Goal: Complete application form

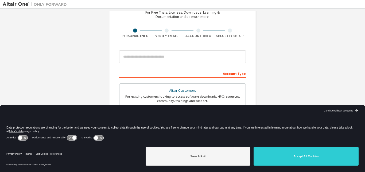
scroll to position [45, 0]
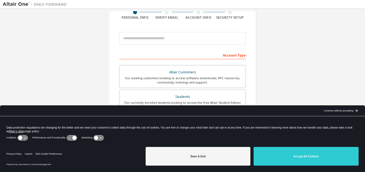
click at [69, 137] on icon at bounding box center [72, 137] width 10 height 5
drag, startPoint x: 72, startPoint y: 137, endPoint x: 66, endPoint y: 138, distance: 5.9
click at [66, 138] on icon at bounding box center [71, 138] width 11 height 6
click at [68, 138] on icon at bounding box center [71, 138] width 11 height 6
click at [68, 138] on icon at bounding box center [72, 137] width 10 height 5
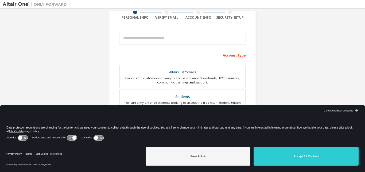
click at [68, 138] on icon at bounding box center [72, 137] width 10 height 5
click at [59, 153] on span "Edit Cookie Preferences" at bounding box center [49, 154] width 26 height 3
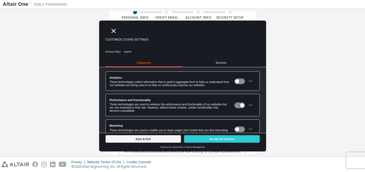
scroll to position [14, 0]
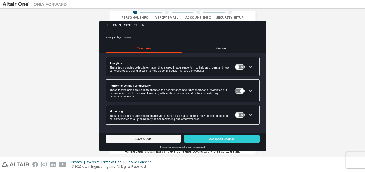
click at [235, 88] on icon at bounding box center [239, 91] width 11 height 6
click at [237, 92] on div at bounding box center [246, 90] width 25 height 21
click at [237, 92] on icon at bounding box center [239, 90] width 10 height 5
click at [170, 141] on button "Save & Exit" at bounding box center [143, 138] width 76 height 7
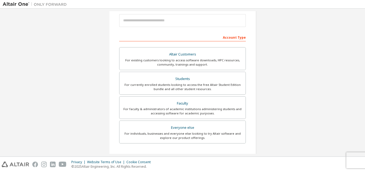
scroll to position [66, 0]
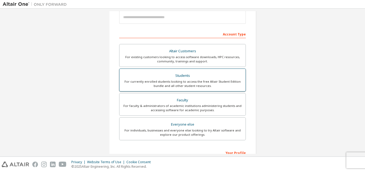
click at [181, 76] on div "Students" at bounding box center [183, 75] width 120 height 7
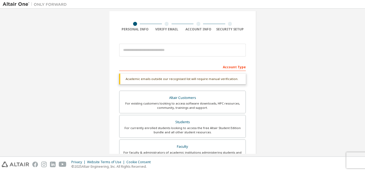
scroll to position [35, 0]
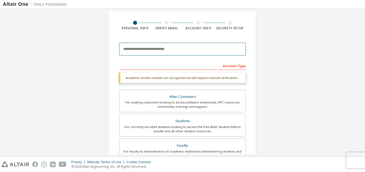
click at [206, 49] on input "email" at bounding box center [182, 49] width 127 height 13
type input "**********"
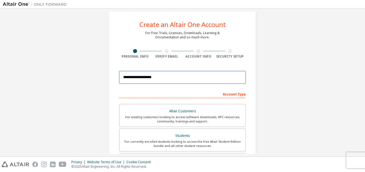
scroll to position [6, 0]
click at [187, 77] on input "**********" at bounding box center [182, 77] width 127 height 13
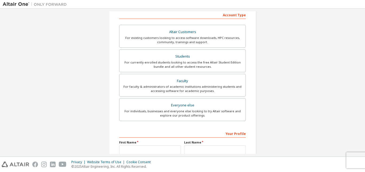
scroll to position [86, 0]
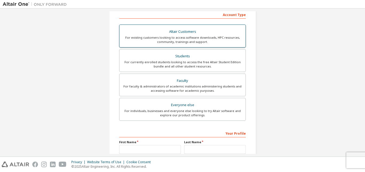
click at [140, 46] on label "Altair Customers For existing customers looking to access software downloads, H…" at bounding box center [182, 36] width 127 height 23
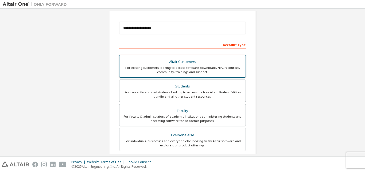
scroll to position [65, 0]
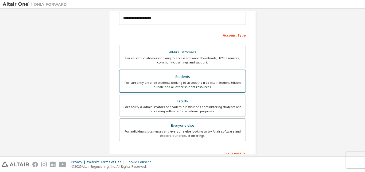
click at [142, 76] on div "Students" at bounding box center [183, 76] width 120 height 7
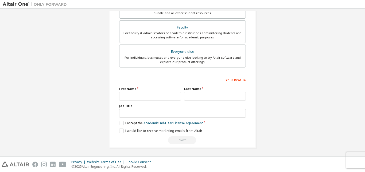
scroll to position [140, 0]
click at [130, 93] on input "text" at bounding box center [150, 95] width 62 height 9
type input "****"
click at [188, 95] on input "text" at bounding box center [215, 95] width 62 height 9
type input "******"
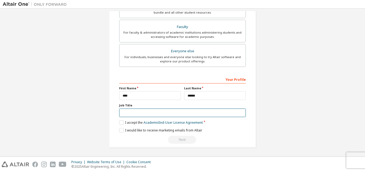
click at [166, 114] on input "text" at bounding box center [182, 113] width 127 height 9
type input "*******"
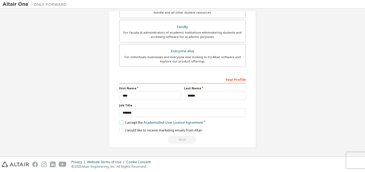
click at [121, 123] on label "I accept the Academic End-User License Agreement" at bounding box center [161, 122] width 84 height 5
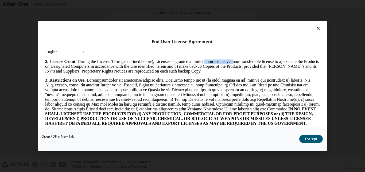
scroll to position [327, 0]
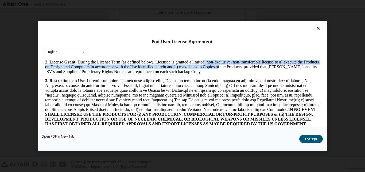
drag, startPoint x: 203, startPoint y: 68, endPoint x: 234, endPoint y: 77, distance: 32.4
click at [234, 74] on p "2. License Grant . During the License Term (as defined below), Licensee is gran…" at bounding box center [182, 67] width 274 height 14
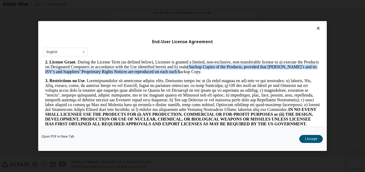
drag, startPoint x: 202, startPoint y: 76, endPoint x: 194, endPoint y: 82, distance: 10.0
click at [194, 74] on p "2. License Grant . During the License Term (as defined below), Licensee is gran…" at bounding box center [182, 67] width 274 height 14
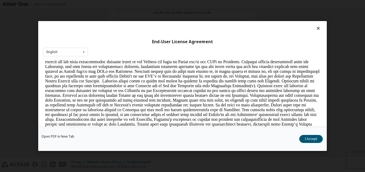
scroll to position [510, 0]
click at [318, 139] on button "I Accept" at bounding box center [310, 139] width 23 height 8
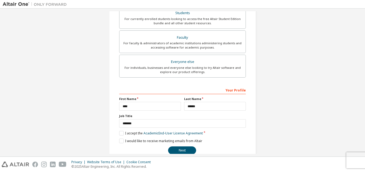
scroll to position [140, 0]
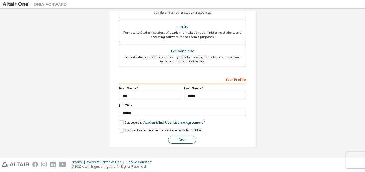
click at [178, 139] on button "Next" at bounding box center [182, 140] width 28 height 8
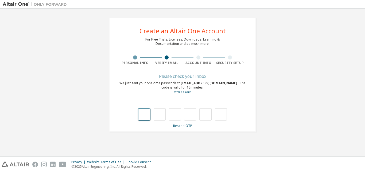
click at [145, 119] on input "text" at bounding box center [144, 114] width 12 height 12
type input "*"
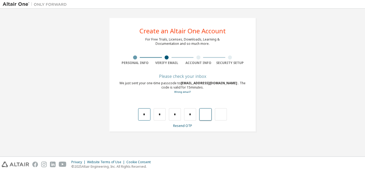
type input "*"
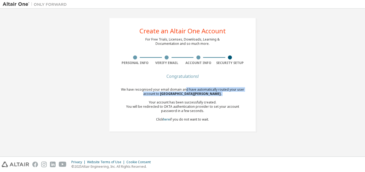
drag, startPoint x: 187, startPoint y: 89, endPoint x: 205, endPoint y: 99, distance: 21.1
click at [205, 99] on div "We have recognised your email domain and have automatically routed your user ac…" at bounding box center [182, 105] width 127 height 34
